Goal: Use online tool/utility: Use online tool/utility

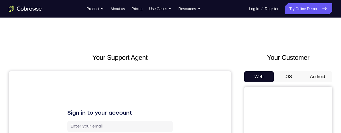
click at [321, 75] on button "Android" at bounding box center [317, 76] width 29 height 11
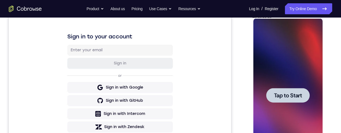
scroll to position [93, 0]
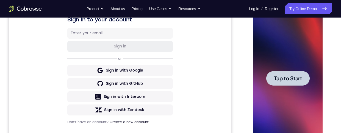
click at [297, 77] on span "Tap to Start" at bounding box center [288, 78] width 28 height 5
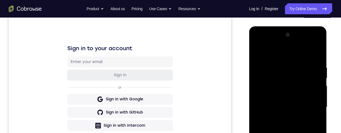
scroll to position [116, 0]
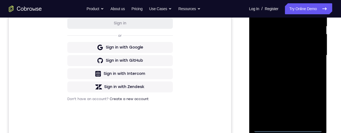
click at [288, 128] on div at bounding box center [287, 56] width 69 height 154
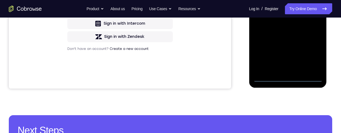
click at [314, 54] on div at bounding box center [287, 5] width 69 height 154
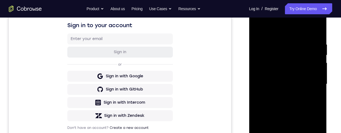
scroll to position [79, 0]
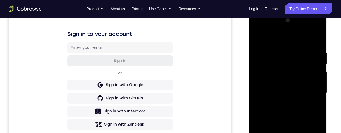
click at [316, 28] on div at bounding box center [287, 93] width 69 height 154
click at [301, 38] on div at bounding box center [287, 93] width 69 height 154
click at [285, 29] on div at bounding box center [287, 93] width 69 height 154
click at [268, 74] on div at bounding box center [287, 93] width 69 height 154
click at [281, 104] on div at bounding box center [287, 93] width 69 height 154
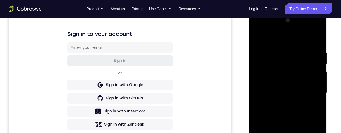
scroll to position [107, 0]
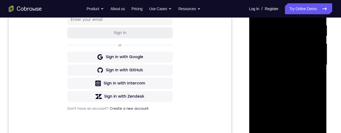
click at [290, 63] on div at bounding box center [287, 65] width 69 height 154
click at [297, 52] on div at bounding box center [287, 65] width 69 height 154
click at [289, 65] on div at bounding box center [287, 65] width 69 height 154
click at [291, 83] on div at bounding box center [287, 65] width 69 height 154
click at [291, 82] on div at bounding box center [287, 65] width 69 height 154
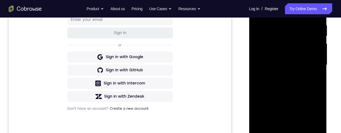
click at [296, 85] on div at bounding box center [287, 65] width 69 height 154
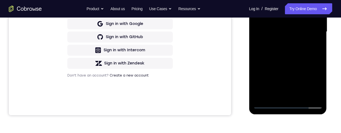
click at [291, 54] on div at bounding box center [287, 32] width 69 height 154
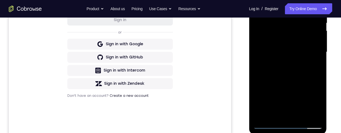
scroll to position [100, 0]
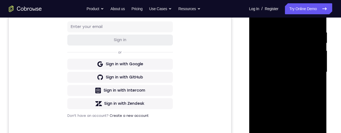
click at [285, 30] on div at bounding box center [287, 72] width 69 height 154
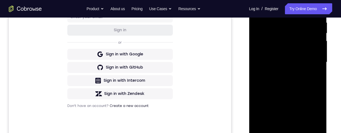
scroll to position [95, 0]
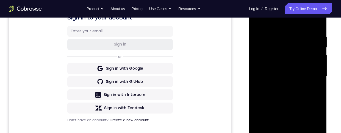
click at [318, 72] on div at bounding box center [287, 77] width 69 height 154
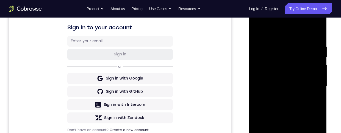
scroll to position [133, 0]
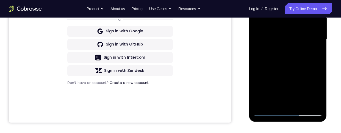
click at [280, 101] on div at bounding box center [287, 39] width 69 height 154
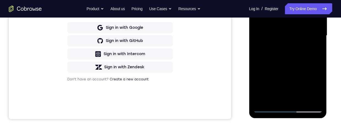
click at [304, 60] on div at bounding box center [287, 36] width 69 height 154
click at [295, 33] on div at bounding box center [287, 36] width 69 height 154
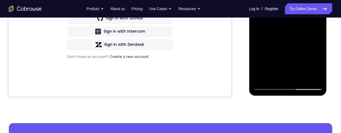
click at [300, 76] on div at bounding box center [287, 13] width 69 height 154
click at [314, 75] on div at bounding box center [287, 13] width 69 height 154
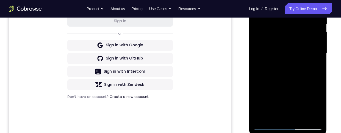
scroll to position [112, 0]
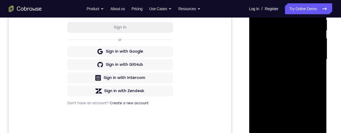
click at [312, 51] on div at bounding box center [287, 60] width 69 height 154
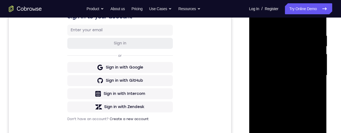
scroll to position [87, 0]
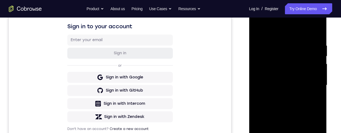
click at [315, 75] on div at bounding box center [287, 86] width 69 height 154
click at [315, 67] on div at bounding box center [287, 86] width 69 height 154
click at [319, 69] on div at bounding box center [287, 86] width 69 height 154
click at [318, 69] on div at bounding box center [287, 86] width 69 height 154
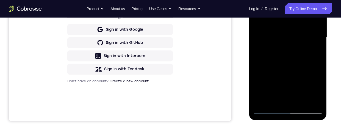
click at [285, 96] on div at bounding box center [287, 38] width 69 height 154
click at [282, 100] on div at bounding box center [287, 38] width 69 height 154
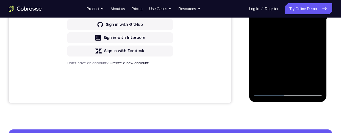
click at [301, 27] on div at bounding box center [287, 20] width 69 height 154
click at [301, 81] on div at bounding box center [287, 20] width 69 height 154
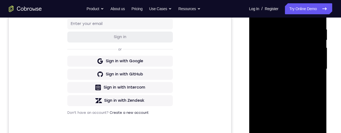
scroll to position [101, 0]
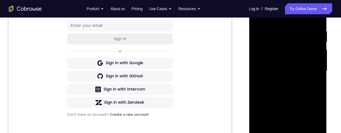
click at [314, 69] on div at bounding box center [287, 71] width 69 height 154
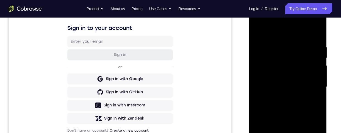
scroll to position [85, 0]
click at [313, 72] on div at bounding box center [287, 87] width 69 height 154
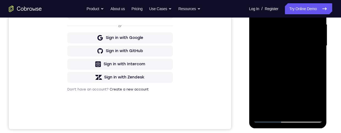
scroll to position [126, 0]
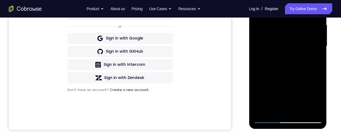
click at [314, 26] on div at bounding box center [287, 47] width 69 height 154
click at [317, 24] on div at bounding box center [287, 47] width 69 height 154
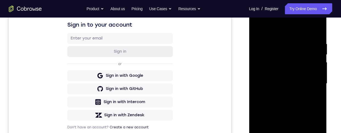
click at [318, 63] on div at bounding box center [287, 84] width 69 height 154
click at [316, 64] on div at bounding box center [287, 84] width 69 height 154
click at [319, 51] on div at bounding box center [287, 84] width 69 height 154
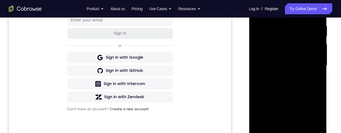
scroll to position [98, 0]
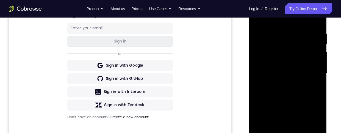
click at [315, 63] on div at bounding box center [287, 74] width 69 height 154
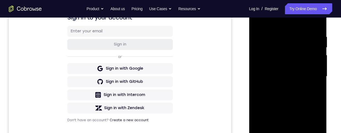
click at [318, 67] on div at bounding box center [287, 77] width 69 height 154
click at [319, 48] on div at bounding box center [287, 77] width 69 height 154
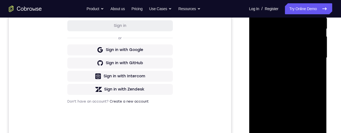
scroll to position [102, 0]
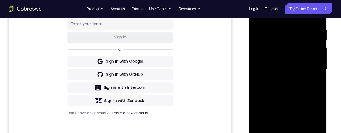
click at [315, 55] on div at bounding box center [287, 70] width 69 height 154
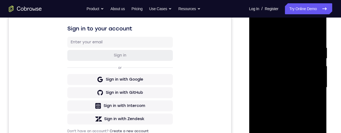
click at [317, 73] on div at bounding box center [287, 88] width 69 height 154
click at [317, 74] on div at bounding box center [287, 88] width 69 height 154
click at [316, 75] on div at bounding box center [287, 88] width 69 height 154
click at [318, 73] on div at bounding box center [287, 88] width 69 height 154
click at [317, 74] on div at bounding box center [287, 88] width 69 height 154
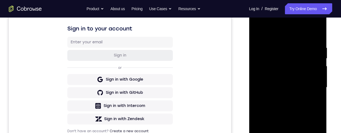
click at [319, 72] on div at bounding box center [287, 88] width 69 height 154
click at [319, 73] on div at bounding box center [287, 88] width 69 height 154
click at [319, 72] on div at bounding box center [287, 88] width 69 height 154
click at [319, 73] on div at bounding box center [287, 88] width 69 height 154
click at [319, 74] on div at bounding box center [287, 88] width 69 height 154
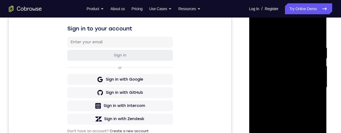
click at [317, 75] on div at bounding box center [287, 88] width 69 height 154
click at [319, 74] on div at bounding box center [287, 88] width 69 height 154
click at [319, 73] on div at bounding box center [287, 88] width 69 height 154
click at [318, 70] on div at bounding box center [287, 88] width 69 height 154
click at [317, 71] on div at bounding box center [287, 88] width 69 height 154
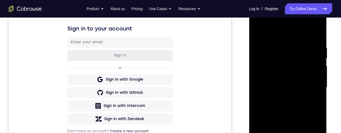
click at [319, 71] on div at bounding box center [287, 88] width 69 height 154
click at [318, 70] on div at bounding box center [287, 88] width 69 height 154
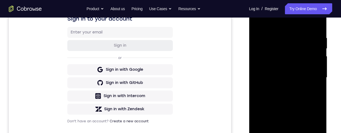
scroll to position [125, 0]
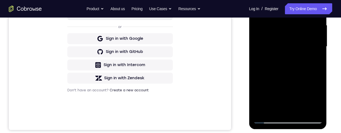
click at [314, 42] on div at bounding box center [287, 47] width 69 height 154
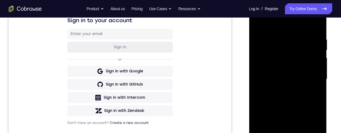
click at [314, 25] on div at bounding box center [287, 79] width 69 height 154
click at [283, 38] on div at bounding box center [287, 79] width 69 height 154
click at [319, 63] on div at bounding box center [287, 79] width 69 height 154
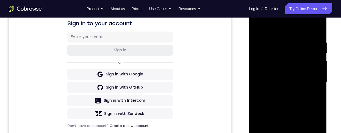
click at [313, 64] on div at bounding box center [287, 82] width 69 height 154
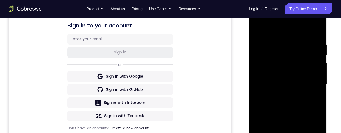
scroll to position [82, 0]
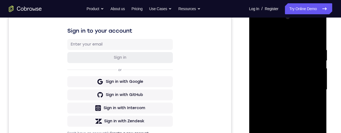
click at [315, 37] on div at bounding box center [287, 90] width 69 height 154
click at [302, 133] on div at bounding box center [287, 90] width 69 height 154
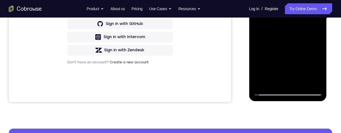
click at [288, 47] on div at bounding box center [287, 19] width 69 height 154
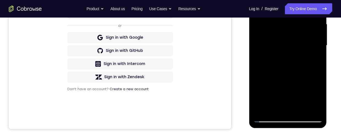
scroll to position [101, 0]
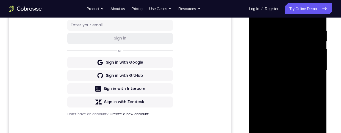
click at [321, 88] on div at bounding box center [287, 71] width 69 height 154
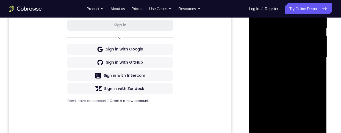
scroll to position [113, 0]
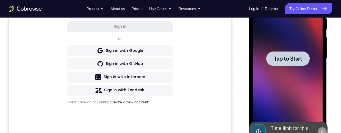
click at [322, 133] on icon at bounding box center [322, 132] width 4 height 4
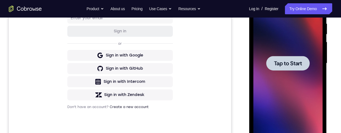
scroll to position [99, 0]
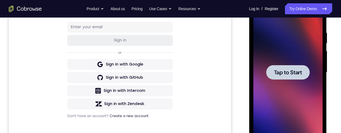
click at [293, 70] on span "Tap to Start" at bounding box center [288, 72] width 28 height 5
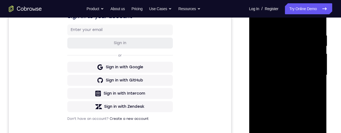
scroll to position [184, 0]
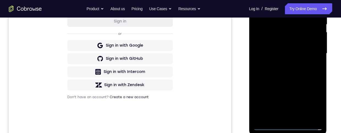
scroll to position [88, 0]
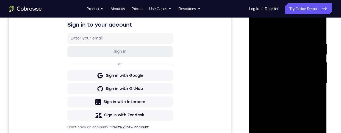
click at [318, 20] on div at bounding box center [287, 84] width 69 height 154
click at [308, 29] on div at bounding box center [287, 84] width 69 height 154
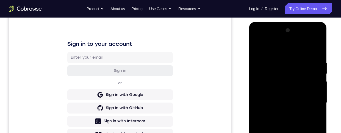
click at [298, 38] on div at bounding box center [287, 103] width 69 height 154
click at [266, 83] on div at bounding box center [287, 103] width 69 height 154
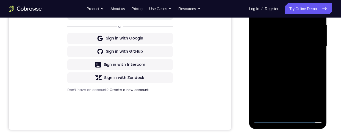
scroll to position [143, 0]
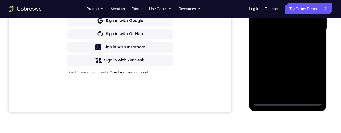
click at [281, 93] on div at bounding box center [287, 29] width 69 height 154
click at [307, 24] on div at bounding box center [287, 29] width 69 height 154
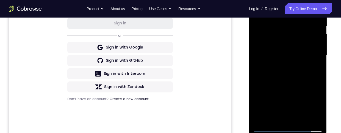
click at [306, 42] on div at bounding box center [287, 56] width 69 height 154
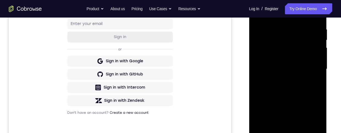
click at [290, 69] on div at bounding box center [287, 69] width 69 height 154
click at [291, 89] on div at bounding box center [287, 69] width 69 height 154
click at [294, 83] on div at bounding box center [287, 69] width 69 height 154
click at [296, 87] on div at bounding box center [287, 69] width 69 height 154
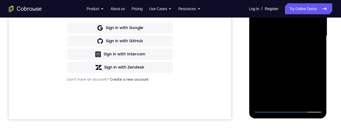
scroll to position [137, 0]
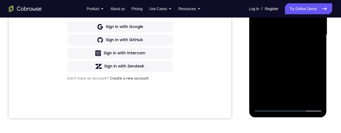
click at [295, 57] on div at bounding box center [287, 35] width 69 height 154
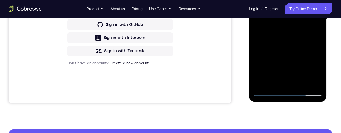
click at [302, 84] on div at bounding box center [287, 20] width 69 height 154
click at [283, 51] on div at bounding box center [287, 20] width 69 height 154
click at [262, 0] on div at bounding box center [287, 20] width 69 height 154
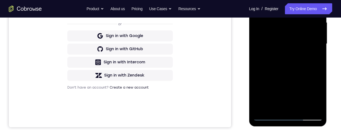
click at [316, 97] on div at bounding box center [287, 44] width 69 height 154
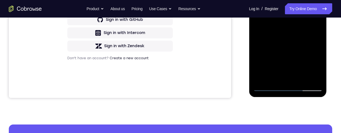
click at [258, 77] on div at bounding box center [287, 15] width 69 height 154
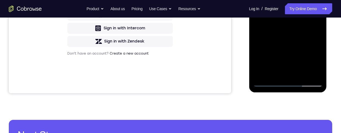
click at [281, 62] on div at bounding box center [287, 10] width 69 height 154
click at [254, 72] on div at bounding box center [287, 10] width 69 height 154
click at [289, 34] on div at bounding box center [287, 10] width 69 height 154
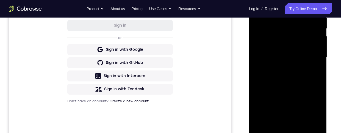
scroll to position [115, 0]
click at [312, 80] on div at bounding box center [287, 57] width 69 height 154
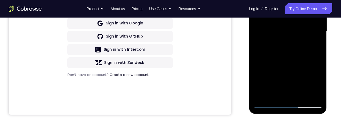
click at [274, 93] on div at bounding box center [287, 31] width 69 height 154
click at [287, 80] on div at bounding box center [287, 31] width 69 height 154
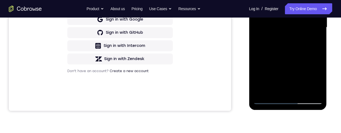
click at [297, 76] on div at bounding box center [287, 28] width 69 height 154
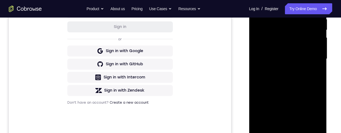
scroll to position [82, 0]
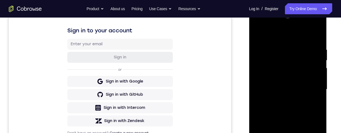
click at [317, 34] on div at bounding box center [287, 90] width 69 height 154
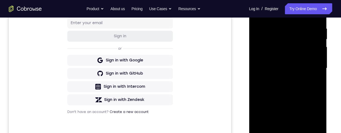
click at [297, 58] on div at bounding box center [287, 68] width 69 height 154
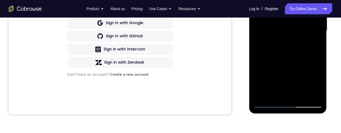
scroll to position [150, 0]
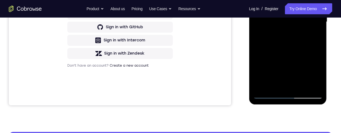
click at [316, 32] on div at bounding box center [287, 22] width 69 height 154
click at [335, 34] on div "Your Support Agent Your Customer Web iOS Android Next Steps We’d be happy to gi…" at bounding box center [170, 49] width 341 height 362
click at [315, 84] on div at bounding box center [287, 22] width 69 height 154
click at [313, 82] on div at bounding box center [287, 22] width 69 height 154
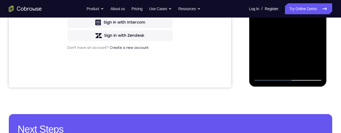
click at [314, 67] on div at bounding box center [287, 4] width 69 height 154
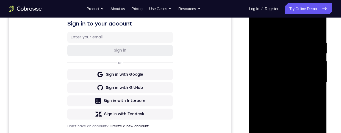
scroll to position [85, 0]
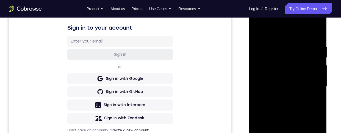
click at [259, 32] on div at bounding box center [287, 87] width 69 height 154
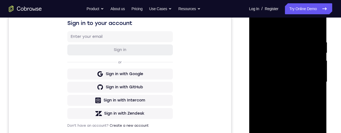
click at [290, 85] on div at bounding box center [287, 82] width 69 height 154
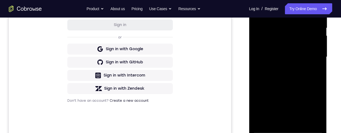
scroll to position [86, 0]
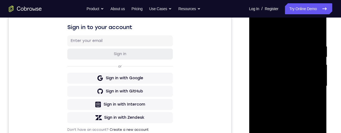
click at [256, 33] on div at bounding box center [287, 86] width 69 height 154
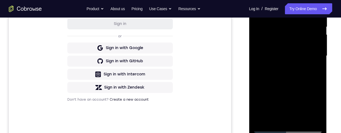
scroll to position [142, 0]
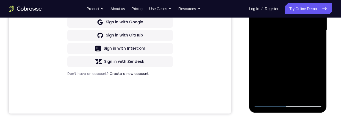
click at [287, 92] on div at bounding box center [287, 30] width 69 height 154
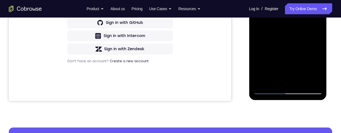
click at [286, 82] on div at bounding box center [287, 18] width 69 height 154
click at [313, 30] on div at bounding box center [287, 18] width 69 height 154
click at [288, 79] on div at bounding box center [287, 18] width 69 height 154
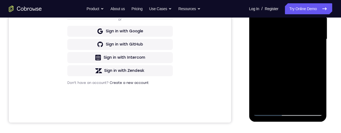
scroll to position [110, 0]
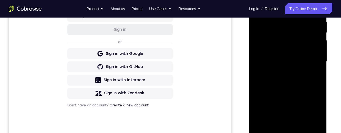
click at [258, 8] on div at bounding box center [287, 62] width 69 height 154
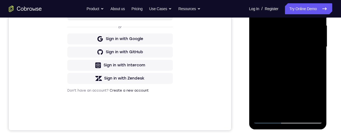
scroll to position [143, 0]
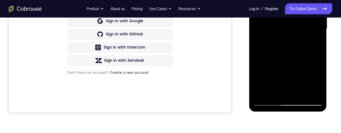
click at [284, 81] on div at bounding box center [287, 29] width 69 height 154
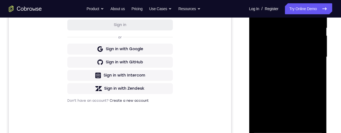
scroll to position [95, 0]
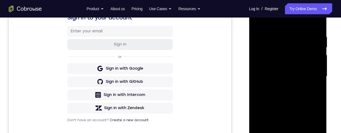
click at [257, 21] on div at bounding box center [287, 77] width 69 height 154
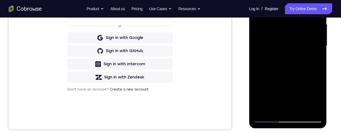
scroll to position [149, 0]
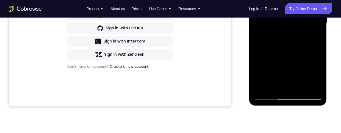
click at [287, 74] on div at bounding box center [287, 23] width 69 height 154
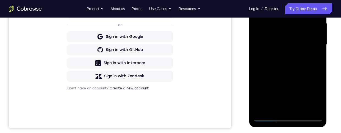
scroll to position [96, 0]
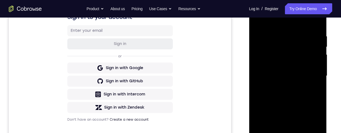
click at [257, 21] on div at bounding box center [287, 76] width 69 height 154
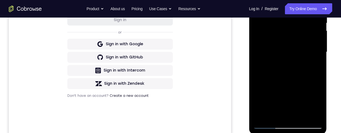
scroll to position [141, 0]
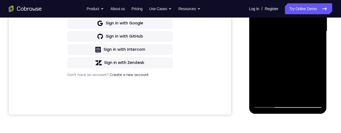
click at [292, 82] on div at bounding box center [287, 31] width 69 height 154
click at [315, 85] on div at bounding box center [287, 31] width 69 height 154
click at [316, 84] on div at bounding box center [287, 31] width 69 height 154
click at [316, 86] on div at bounding box center [287, 31] width 69 height 154
click at [318, 88] on div at bounding box center [287, 31] width 69 height 154
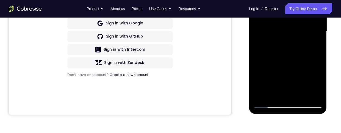
click at [318, 88] on div at bounding box center [287, 31] width 69 height 154
click at [318, 87] on div at bounding box center [287, 31] width 69 height 154
click at [318, 86] on div at bounding box center [287, 31] width 69 height 154
click at [318, 87] on div at bounding box center [287, 31] width 69 height 154
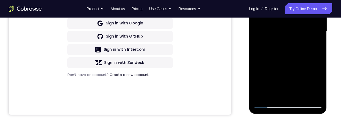
click at [319, 87] on div at bounding box center [287, 31] width 69 height 154
click at [318, 87] on div at bounding box center [287, 31] width 69 height 154
click at [285, 63] on div at bounding box center [287, 31] width 69 height 154
click at [314, 45] on div at bounding box center [287, 31] width 69 height 154
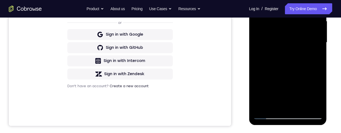
scroll to position [126, 0]
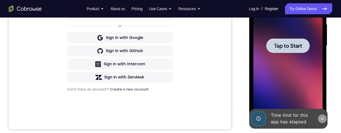
click at [323, 118] on icon at bounding box center [322, 119] width 4 height 4
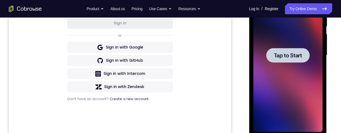
click at [299, 55] on span "Tap to Start" at bounding box center [288, 55] width 28 height 5
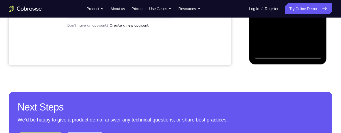
scroll to position [191, 0]
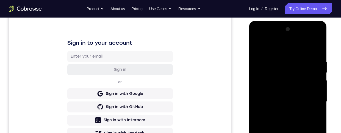
scroll to position [61, 0]
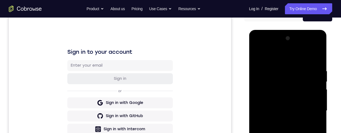
click at [319, 47] on div at bounding box center [287, 111] width 69 height 154
click at [304, 56] on div at bounding box center [287, 111] width 69 height 154
click at [294, 45] on div at bounding box center [287, 111] width 69 height 154
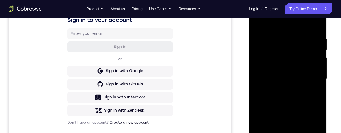
click at [266, 57] on div at bounding box center [287, 79] width 69 height 154
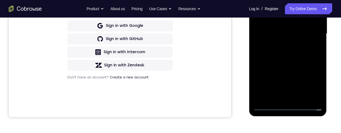
scroll to position [154, 0]
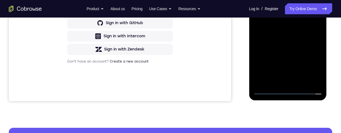
click at [280, 83] on div at bounding box center [287, 18] width 69 height 154
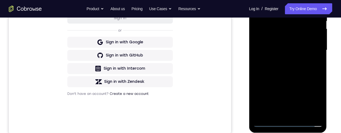
click at [308, 44] on div at bounding box center [287, 50] width 69 height 154
click at [305, 34] on div at bounding box center [287, 50] width 69 height 154
click at [300, 52] on div at bounding box center [287, 50] width 69 height 154
click at [294, 68] on div at bounding box center [287, 50] width 69 height 154
click at [295, 66] on div at bounding box center [287, 50] width 69 height 154
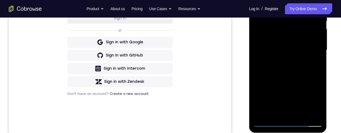
click at [307, 69] on div at bounding box center [287, 50] width 69 height 154
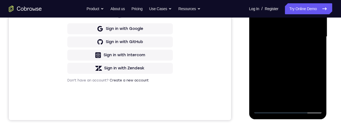
click at [296, 59] on div at bounding box center [287, 37] width 69 height 154
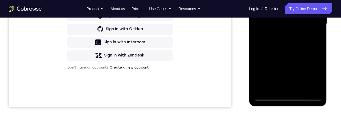
click at [302, 88] on div at bounding box center [287, 24] width 69 height 154
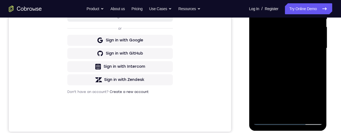
click at [290, 78] on div at bounding box center [287, 48] width 69 height 154
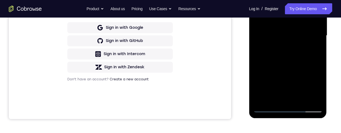
scroll to position [139, 0]
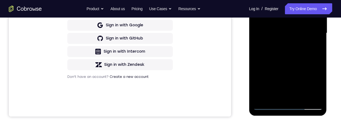
click at [294, 88] on div at bounding box center [287, 33] width 69 height 154
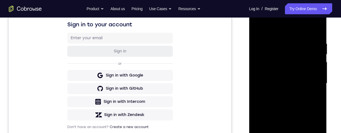
scroll to position [79, 0]
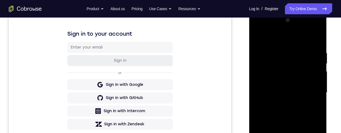
click at [258, 37] on div at bounding box center [287, 93] width 69 height 154
click at [259, 38] on div at bounding box center [287, 93] width 69 height 154
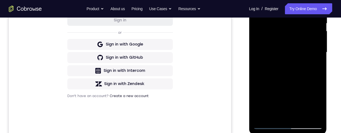
click at [302, 117] on div at bounding box center [287, 53] width 69 height 154
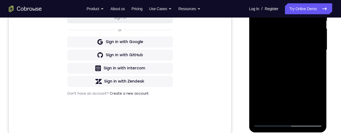
scroll to position [140, 0]
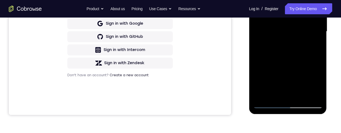
click at [291, 71] on div at bounding box center [287, 32] width 69 height 154
click at [320, 85] on div at bounding box center [287, 32] width 69 height 154
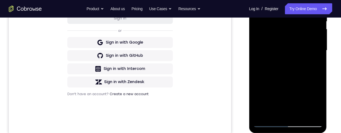
scroll to position [100, 0]
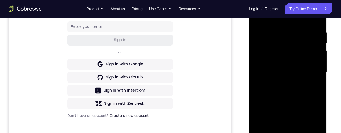
click at [257, 18] on div at bounding box center [287, 72] width 69 height 154
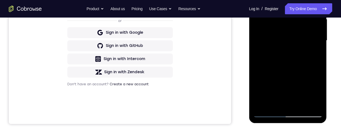
scroll to position [148, 0]
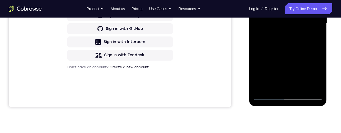
click at [282, 88] on div at bounding box center [287, 24] width 69 height 154
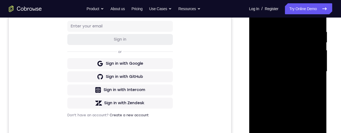
scroll to position [88, 0]
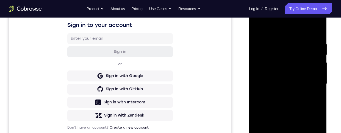
click at [257, 31] on div at bounding box center [287, 84] width 69 height 154
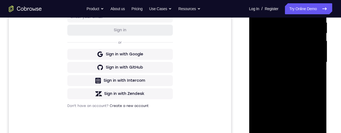
scroll to position [115, 0]
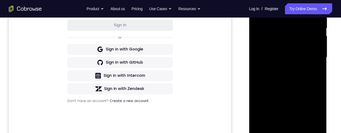
click at [296, 49] on div at bounding box center [287, 57] width 69 height 154
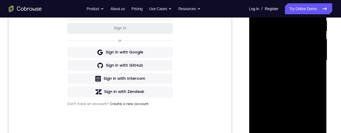
scroll to position [92, 0]
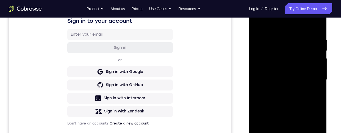
click at [257, 26] on div at bounding box center [287, 80] width 69 height 154
click at [259, 24] on div at bounding box center [287, 80] width 69 height 154
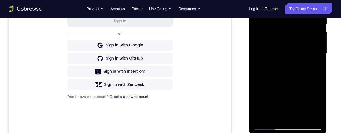
scroll to position [153, 0]
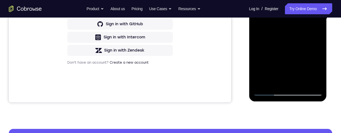
click at [276, 83] on div at bounding box center [287, 19] width 69 height 154
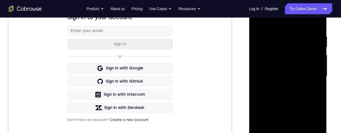
scroll to position [87, 0]
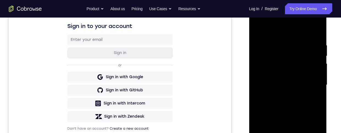
click at [300, 30] on div at bounding box center [287, 85] width 69 height 154
click at [291, 41] on div at bounding box center [287, 85] width 69 height 154
click at [266, 48] on div at bounding box center [287, 85] width 69 height 154
click at [267, 48] on div at bounding box center [287, 85] width 69 height 154
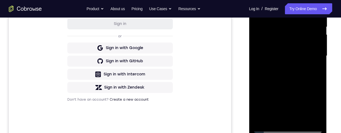
scroll to position [111, 0]
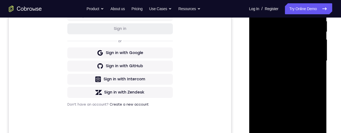
click at [263, 27] on div at bounding box center [287, 61] width 69 height 154
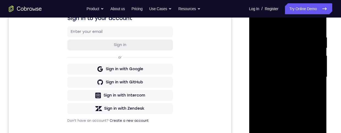
scroll to position [142, 0]
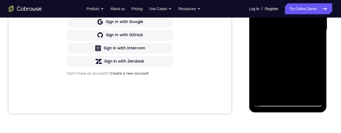
click at [266, 72] on div at bounding box center [287, 30] width 69 height 154
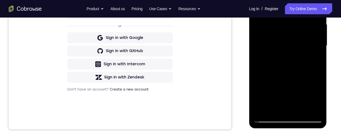
click at [319, 38] on div at bounding box center [287, 46] width 69 height 154
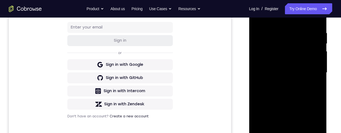
scroll to position [81, 0]
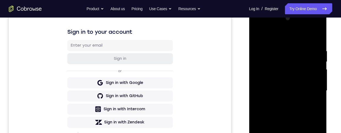
click at [258, 33] on div at bounding box center [287, 91] width 69 height 154
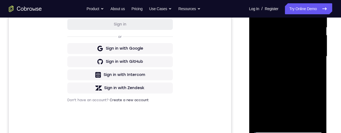
scroll to position [95, 0]
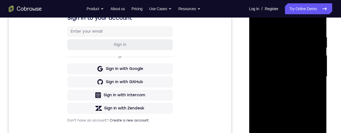
click at [260, 20] on div at bounding box center [287, 77] width 69 height 154
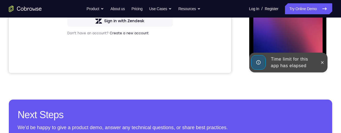
scroll to position [0, 0]
